Goal: Unclear

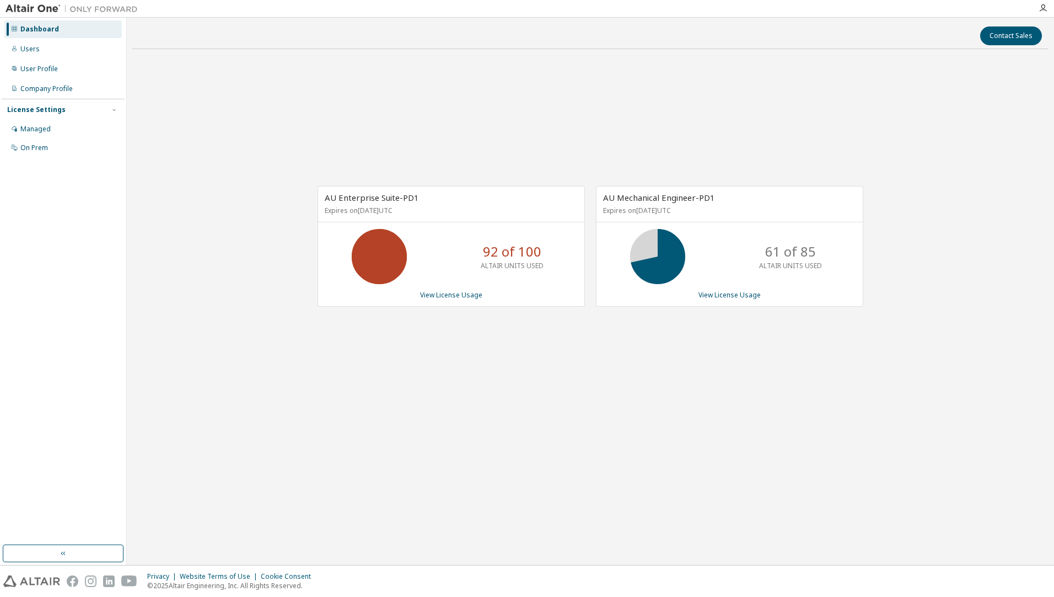
click at [621, 388] on div "AU Enterprise Suite-PD1 Expires on [DATE] UTC 92 of 100 ALTAIR UNITS USED View …" at bounding box center [590, 252] width 916 height 388
click at [519, 368] on div "AU Enterprise Suite-PD1 Expires on [DATE] UTC 92 of 100 ALTAIR UNITS USED View …" at bounding box center [590, 252] width 916 height 388
click at [496, 386] on div "AU Enterprise Suite-PD1 Expires on [DATE] UTC 92 of 100 ALTAIR UNITS USED View …" at bounding box center [590, 252] width 916 height 388
click at [785, 44] on div "Contact Sales" at bounding box center [590, 35] width 903 height 19
